Goal: Task Accomplishment & Management: Manage account settings

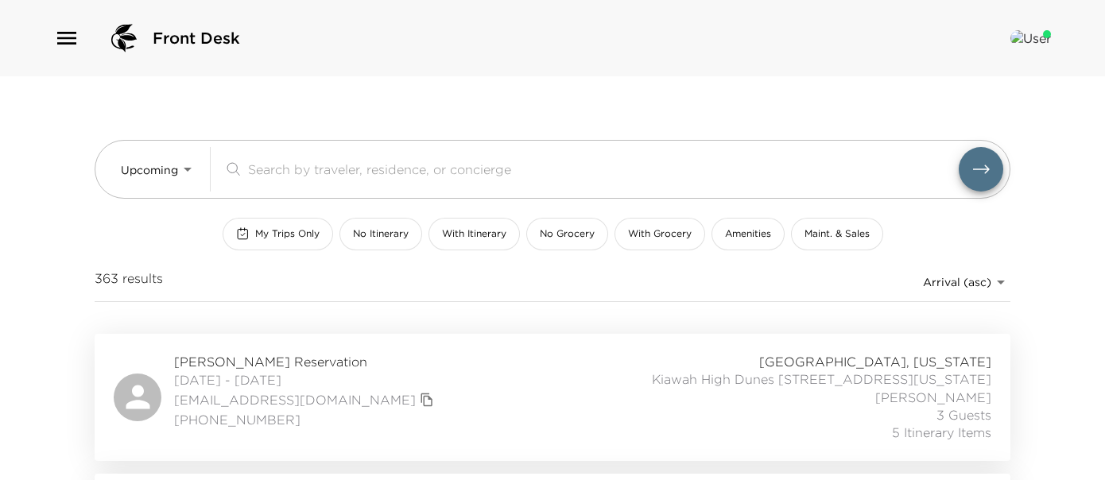
scroll to position [265, 0]
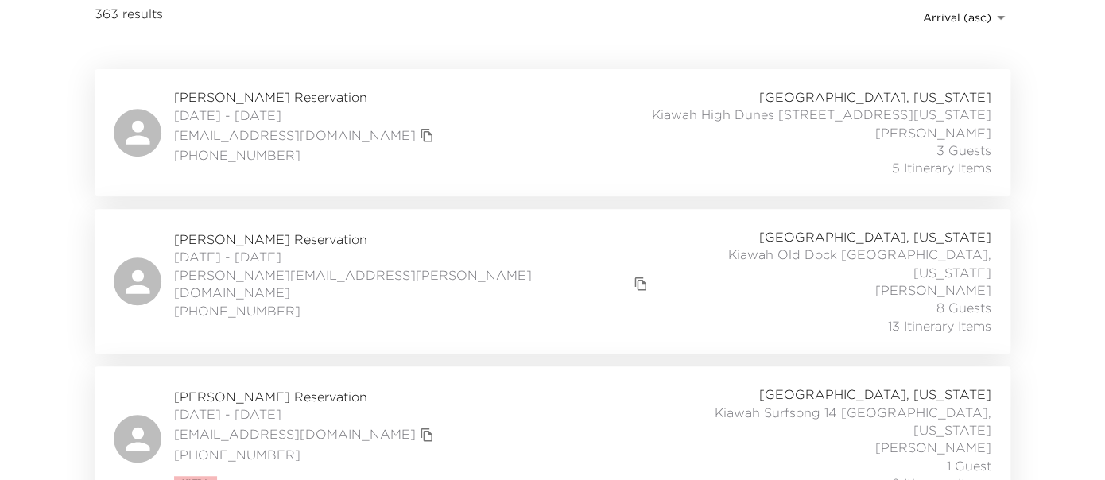
click at [284, 230] on span "[PERSON_NAME] Reservation" at bounding box center [413, 238] width 478 height 17
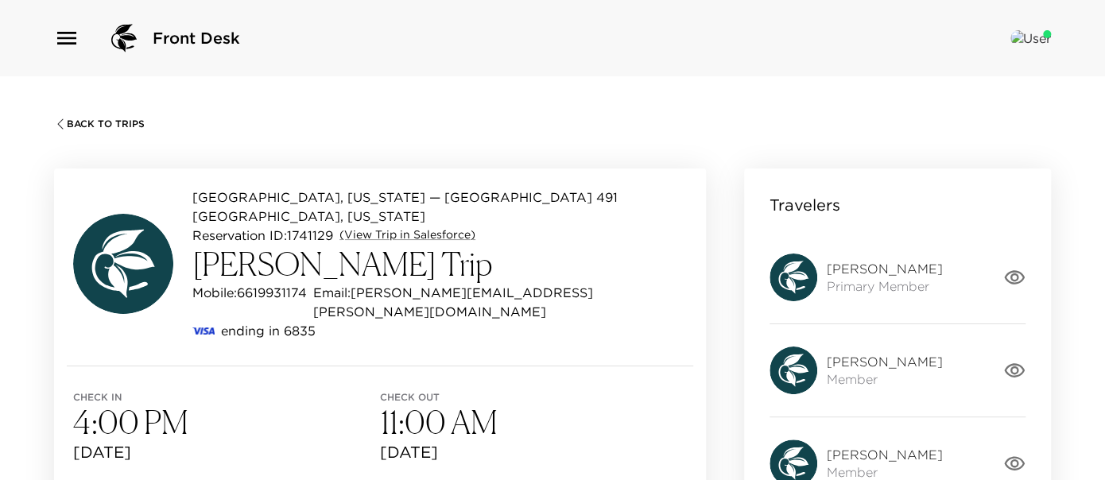
click at [148, 321] on div "[GEOGRAPHIC_DATA], [US_STATE] — [GEOGRAPHIC_DATA] [GEOGRAPHIC_DATA], [US_STATE]…" at bounding box center [380, 266] width 652 height 197
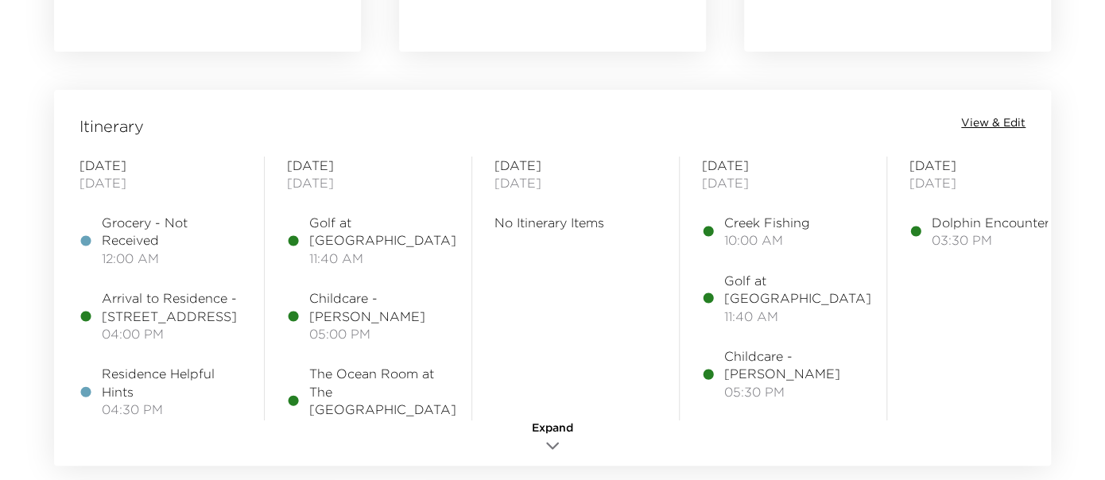
scroll to position [1324, 0]
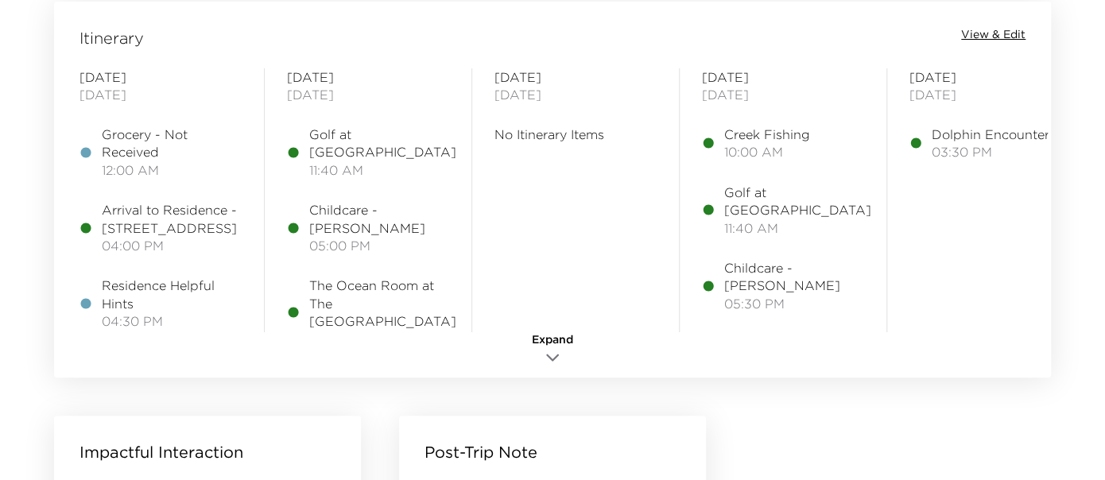
click at [552, 348] on icon "button" at bounding box center [552, 357] width 19 height 19
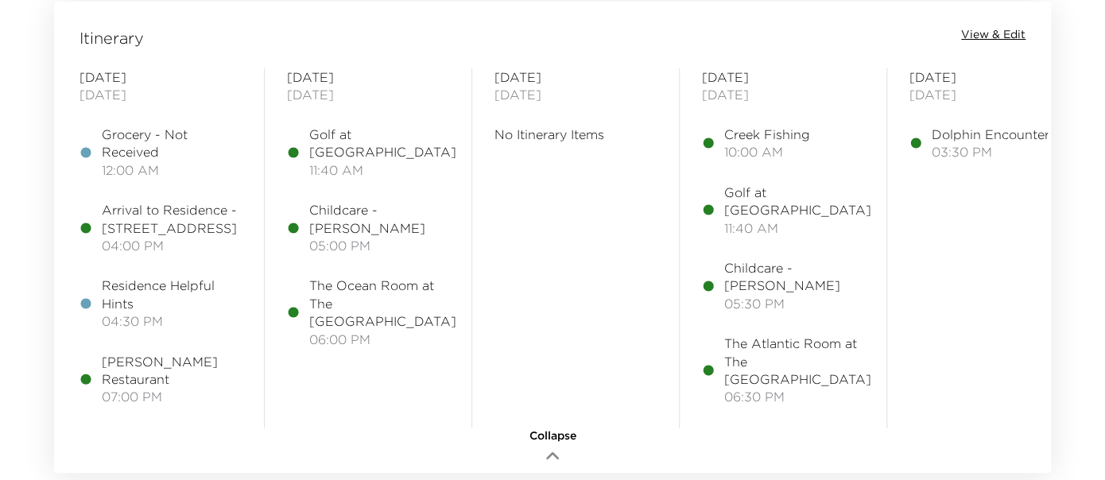
click at [760, 348] on span "The Atlantic Room at The [GEOGRAPHIC_DATA]" at bounding box center [797, 361] width 147 height 53
click at [379, 303] on span "The Ocean Room at The [GEOGRAPHIC_DATA]" at bounding box center [382, 303] width 147 height 53
click at [987, 32] on span "View & Edit" at bounding box center [993, 35] width 64 height 16
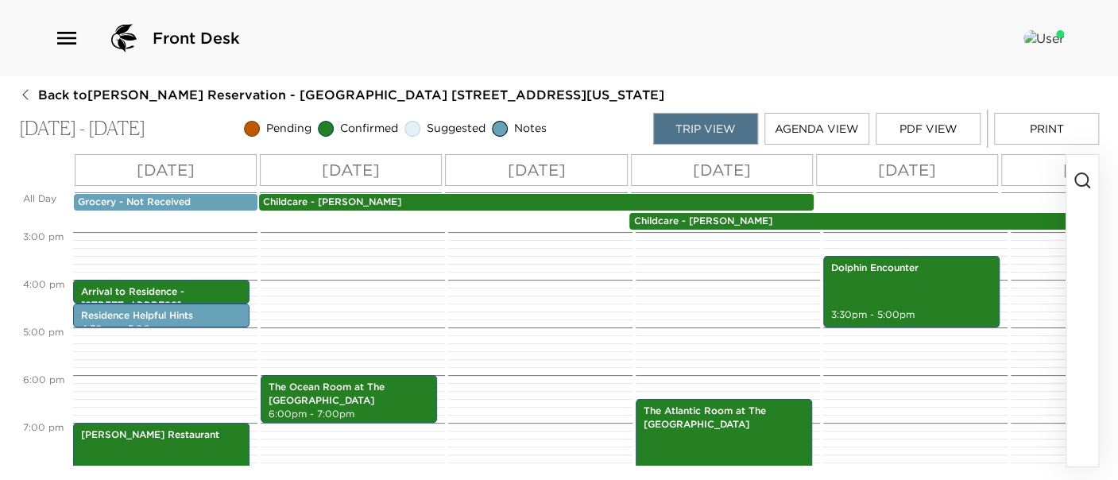
scroll to position [741, 0]
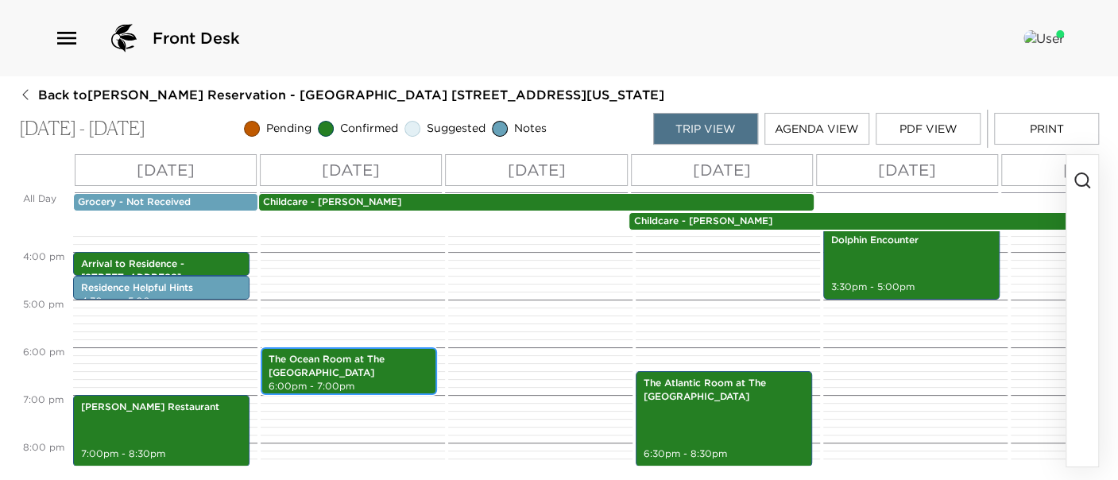
click at [335, 355] on p "The Ocean Room at The [GEOGRAPHIC_DATA]" at bounding box center [349, 366] width 161 height 27
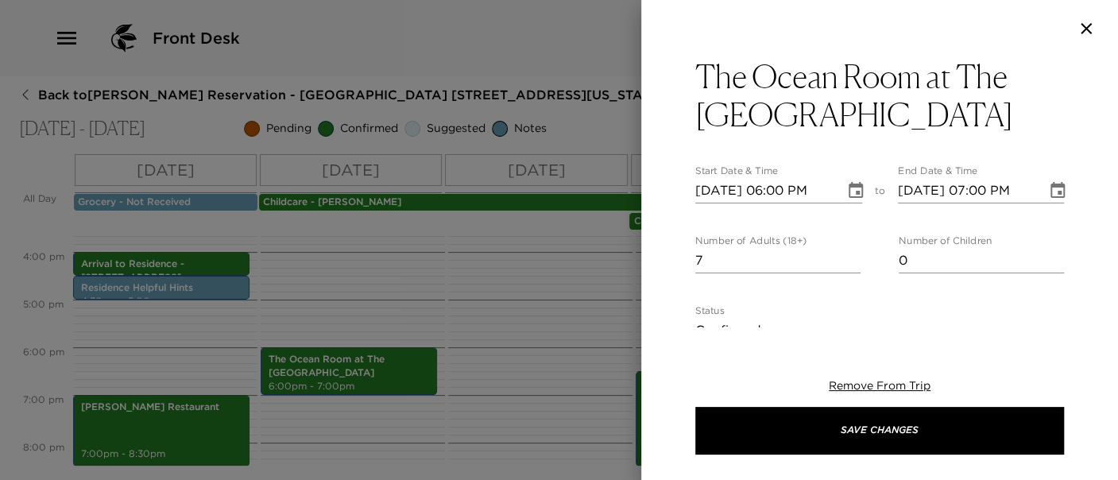
type input "7"
click at [844, 255] on input "7" at bounding box center [777, 260] width 165 height 25
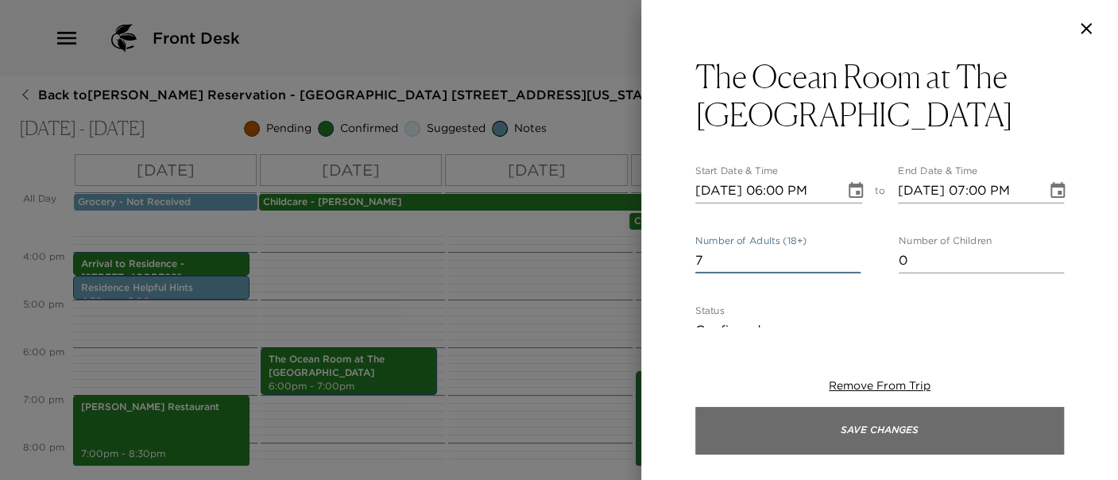
click at [844, 424] on button "Save Changes" at bounding box center [879, 431] width 369 height 48
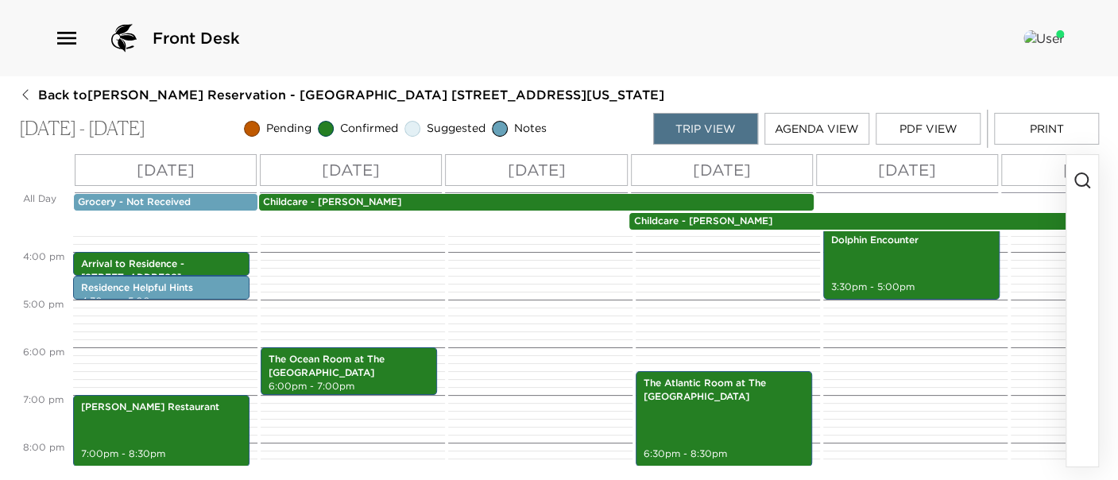
click at [915, 137] on button "PDF View" at bounding box center [928, 129] width 105 height 32
